Goal: Go to known website: Access a specific website the user already knows

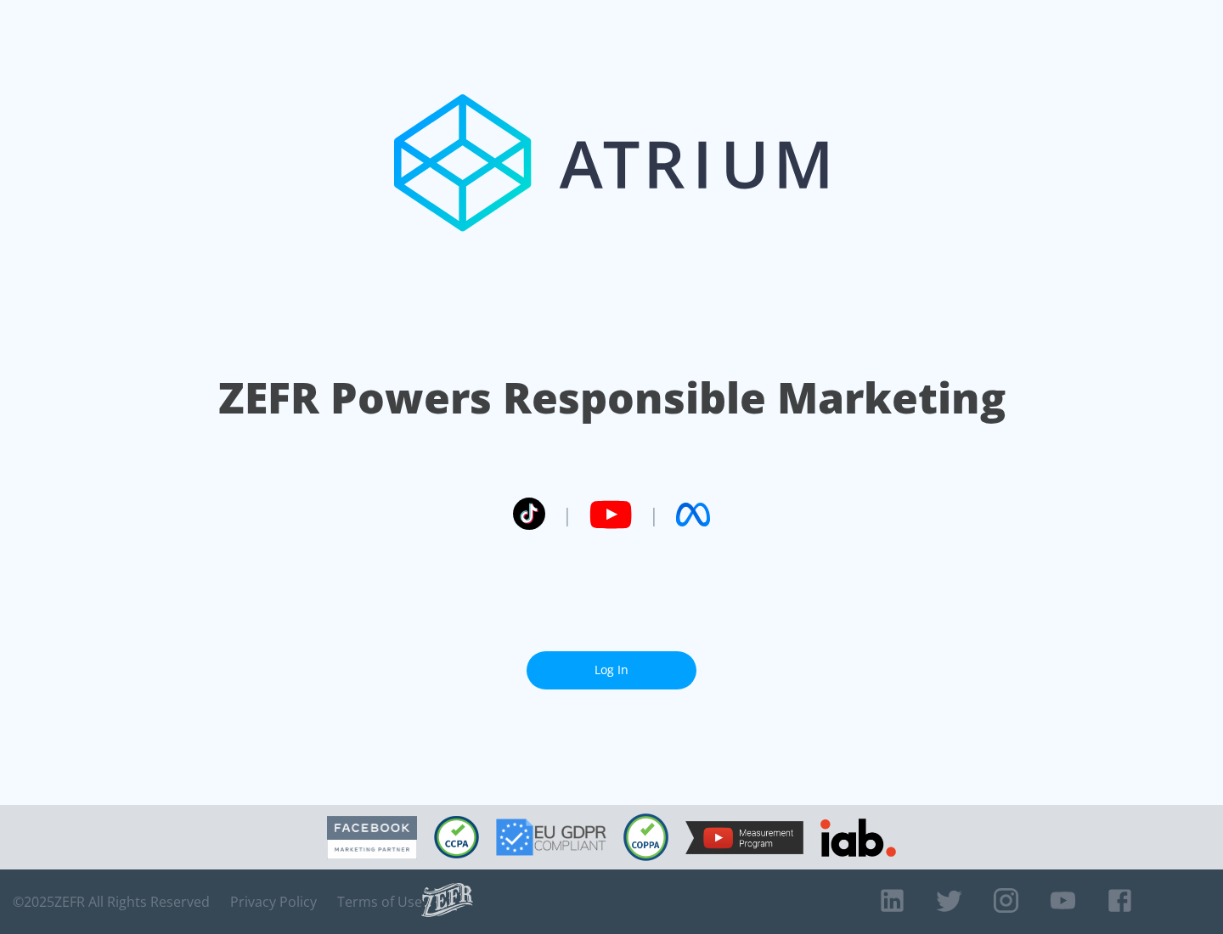
click at [611, 670] on link "Log In" at bounding box center [612, 670] width 170 height 38
